Goal: Task Accomplishment & Management: Manage account settings

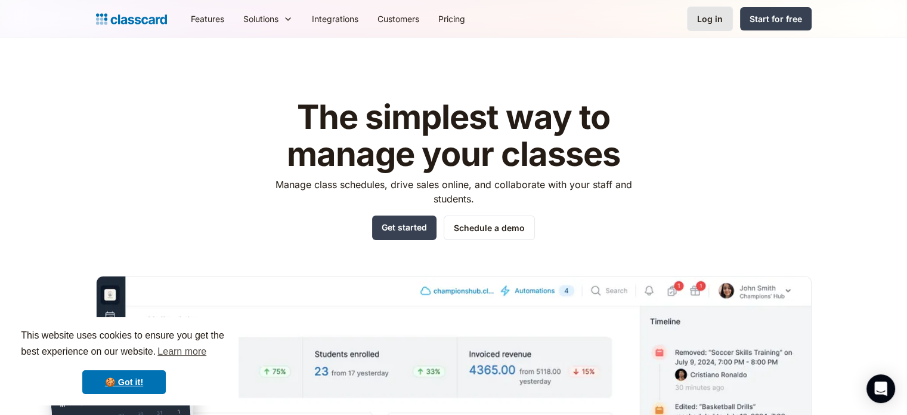
click at [699, 26] on link "Log in" at bounding box center [710, 19] width 46 height 24
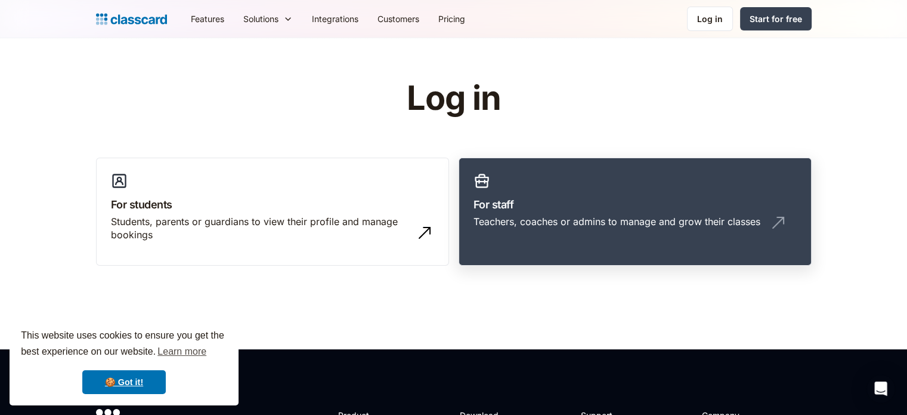
click at [515, 201] on h3 "For staff" at bounding box center [635, 204] width 323 height 16
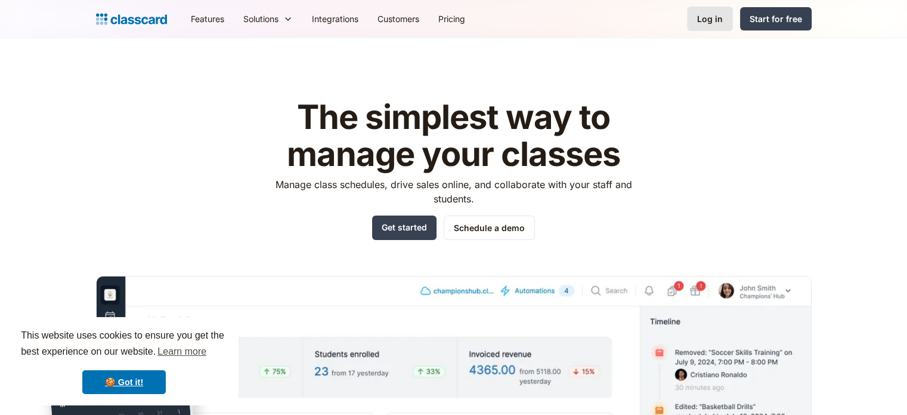
click at [712, 21] on div "Log in" at bounding box center [710, 19] width 26 height 13
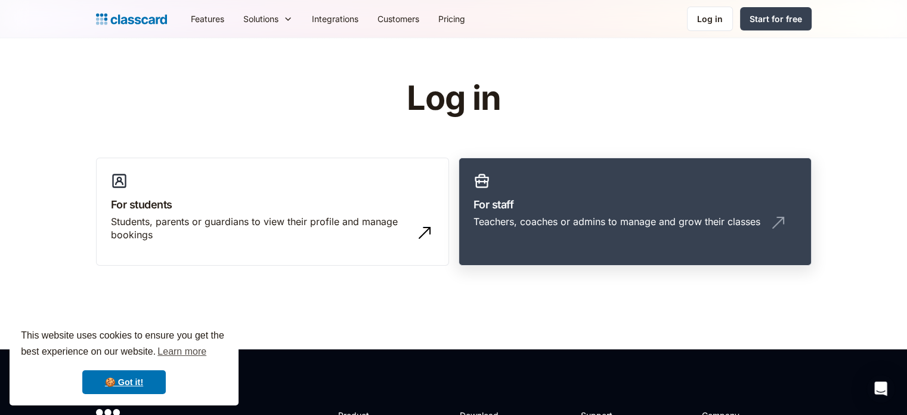
click at [538, 206] on h3 "For staff" at bounding box center [635, 204] width 323 height 16
